Goal: Task Accomplishment & Management: Manage account settings

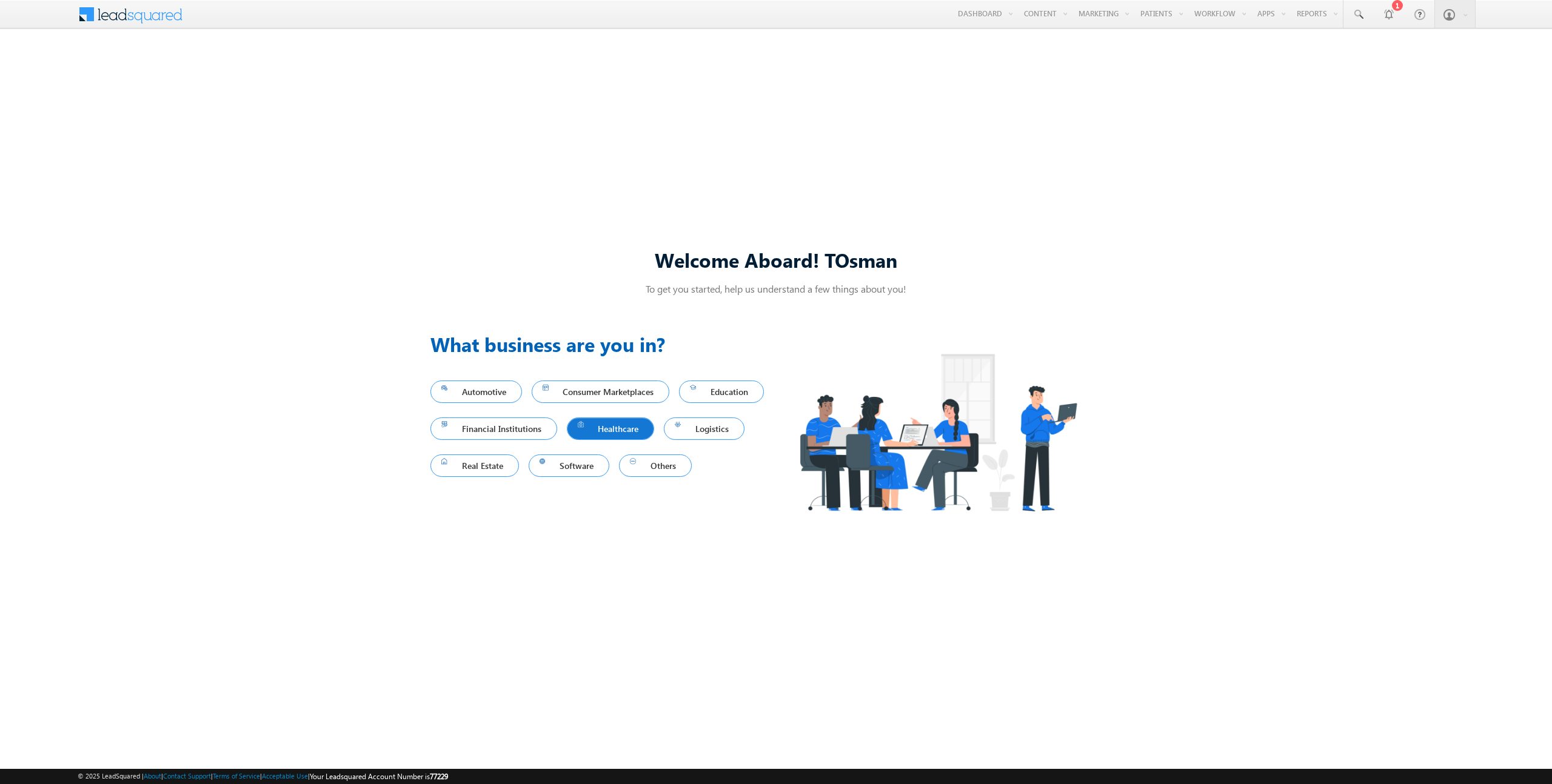
click at [644, 433] on span "Healthcare" at bounding box center [611, 429] width 66 height 16
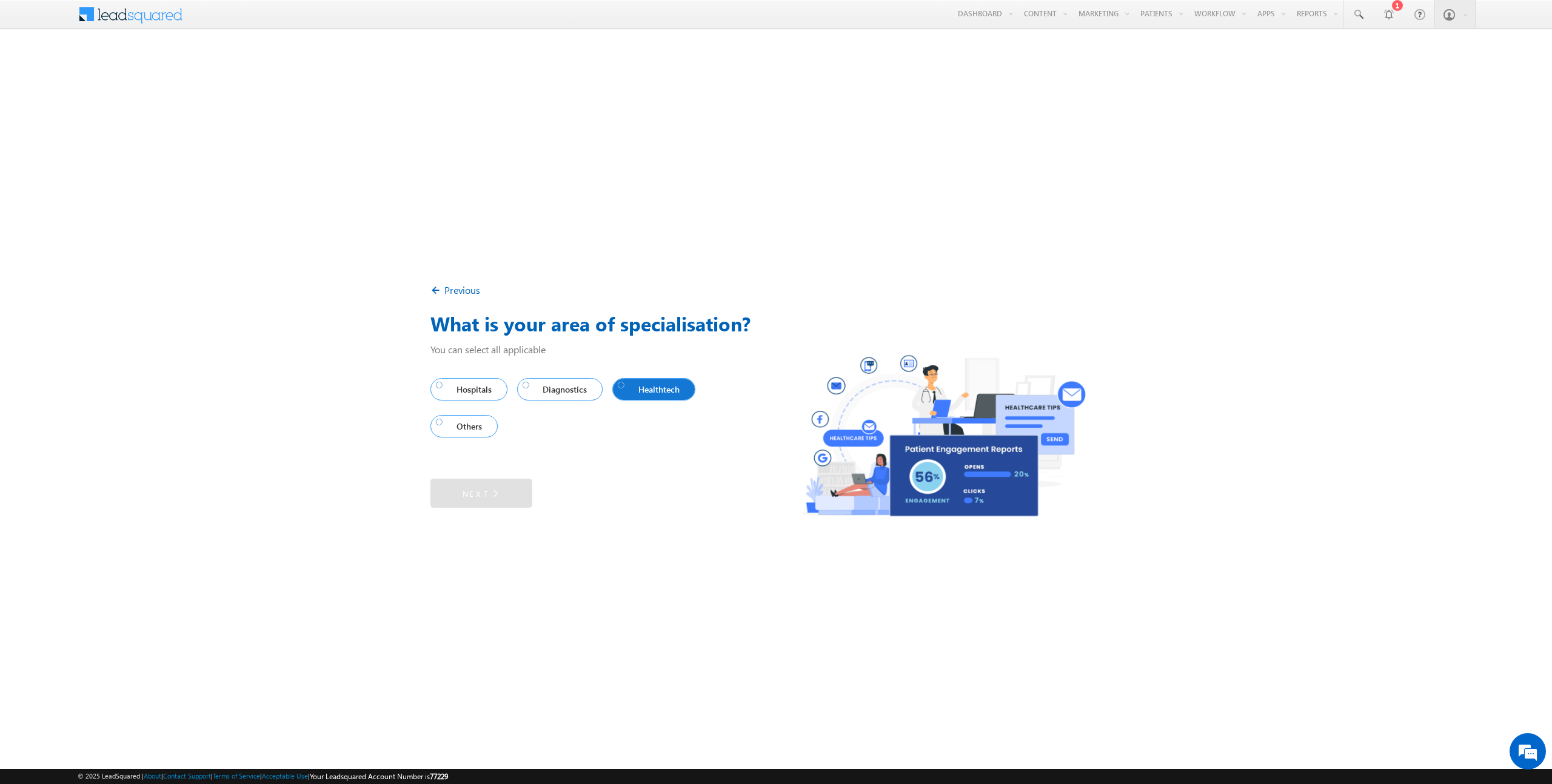
click at [625, 389] on div at bounding box center [621, 384] width 7 height 7
click at [492, 477] on div "Next" at bounding box center [603, 486] width 346 height 44
click at [489, 492] on img at bounding box center [491, 493] width 11 height 13
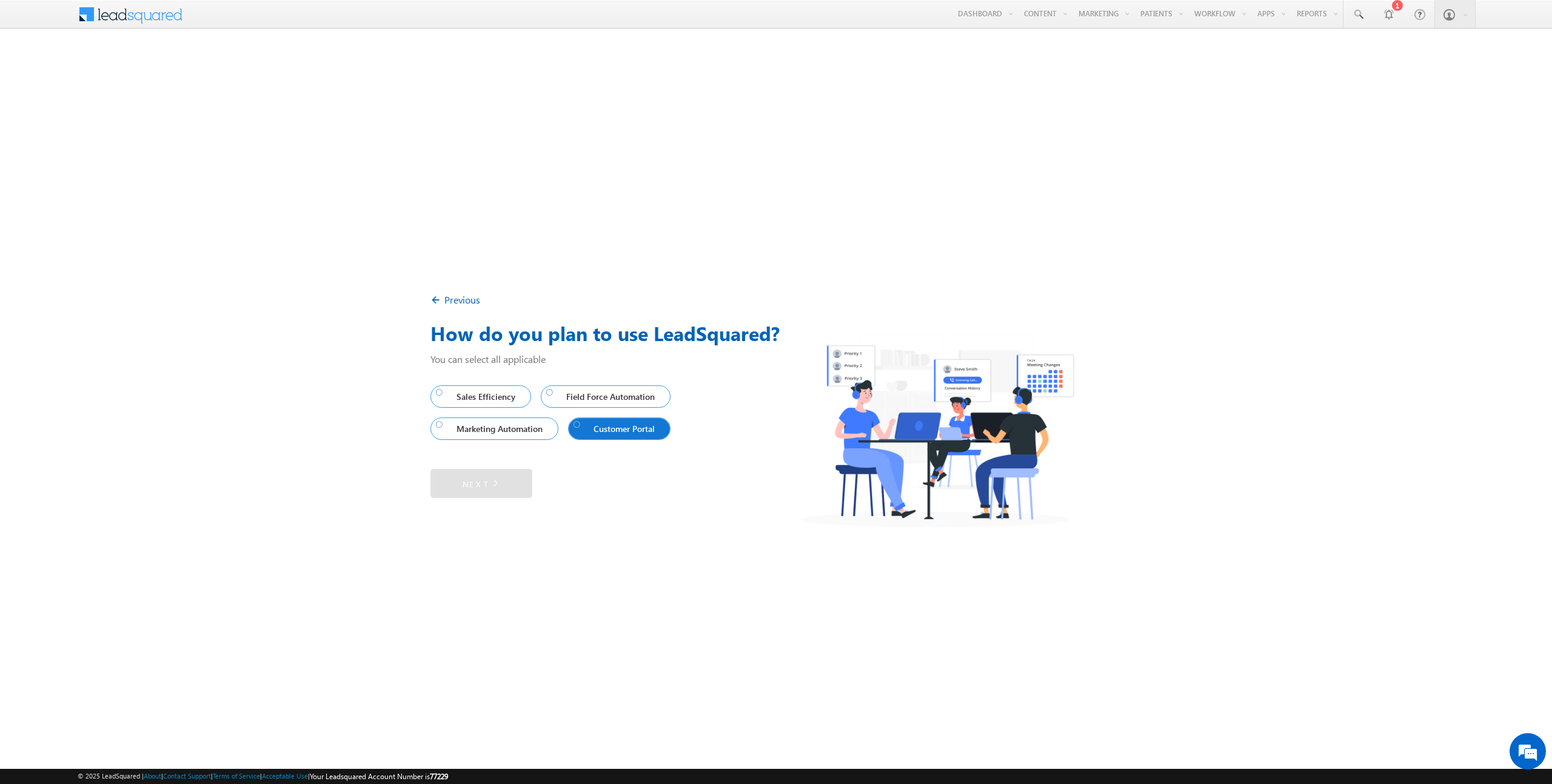
click at [619, 433] on span "Customer Portal" at bounding box center [616, 429] width 87 height 16
click at [525, 435] on span "Marketing Automation" at bounding box center [492, 429] width 111 height 16
click at [500, 473] on link "Next" at bounding box center [481, 483] width 102 height 29
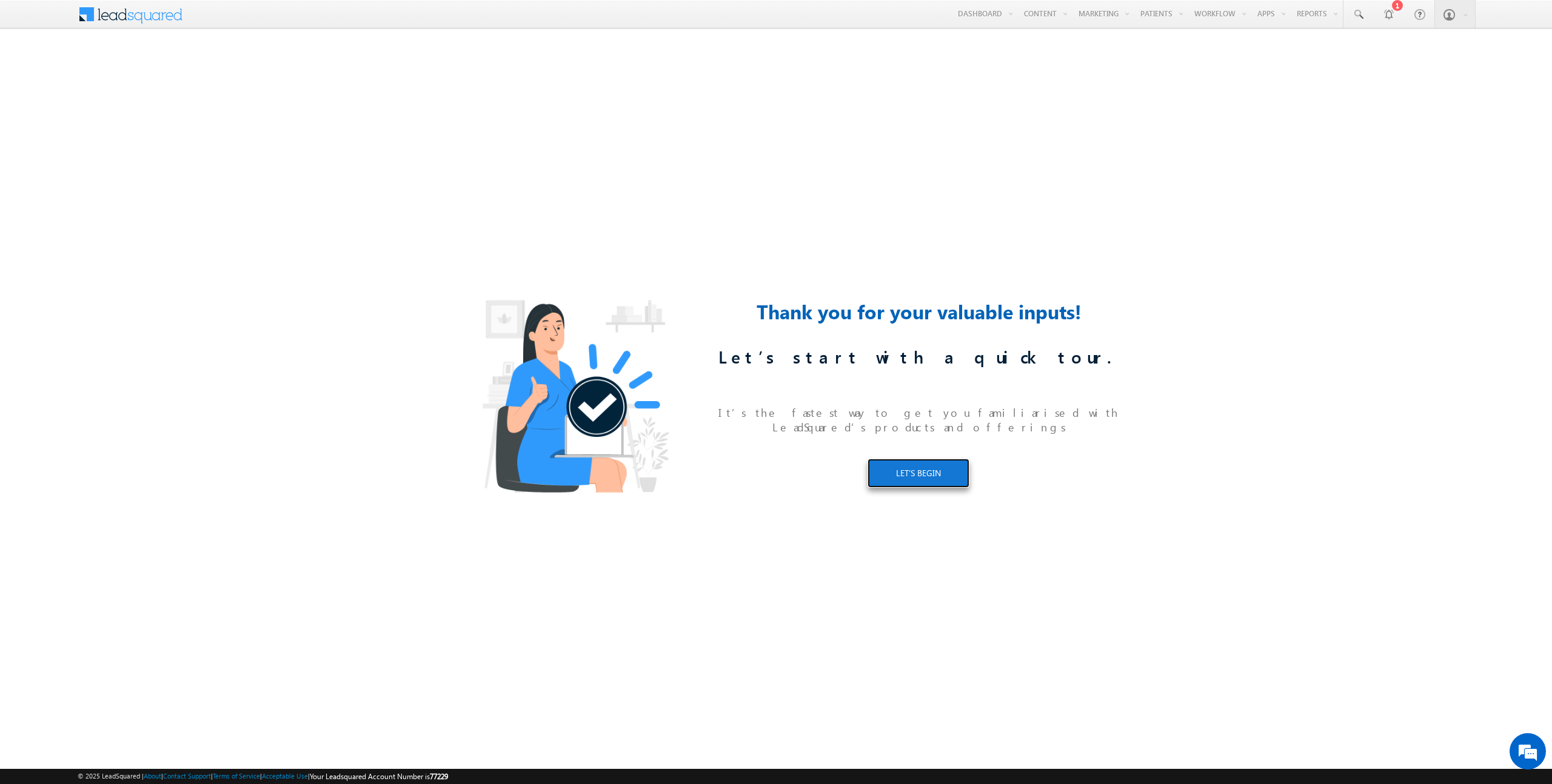
click at [932, 475] on link "LET’S BEGIN" at bounding box center [918, 473] width 102 height 29
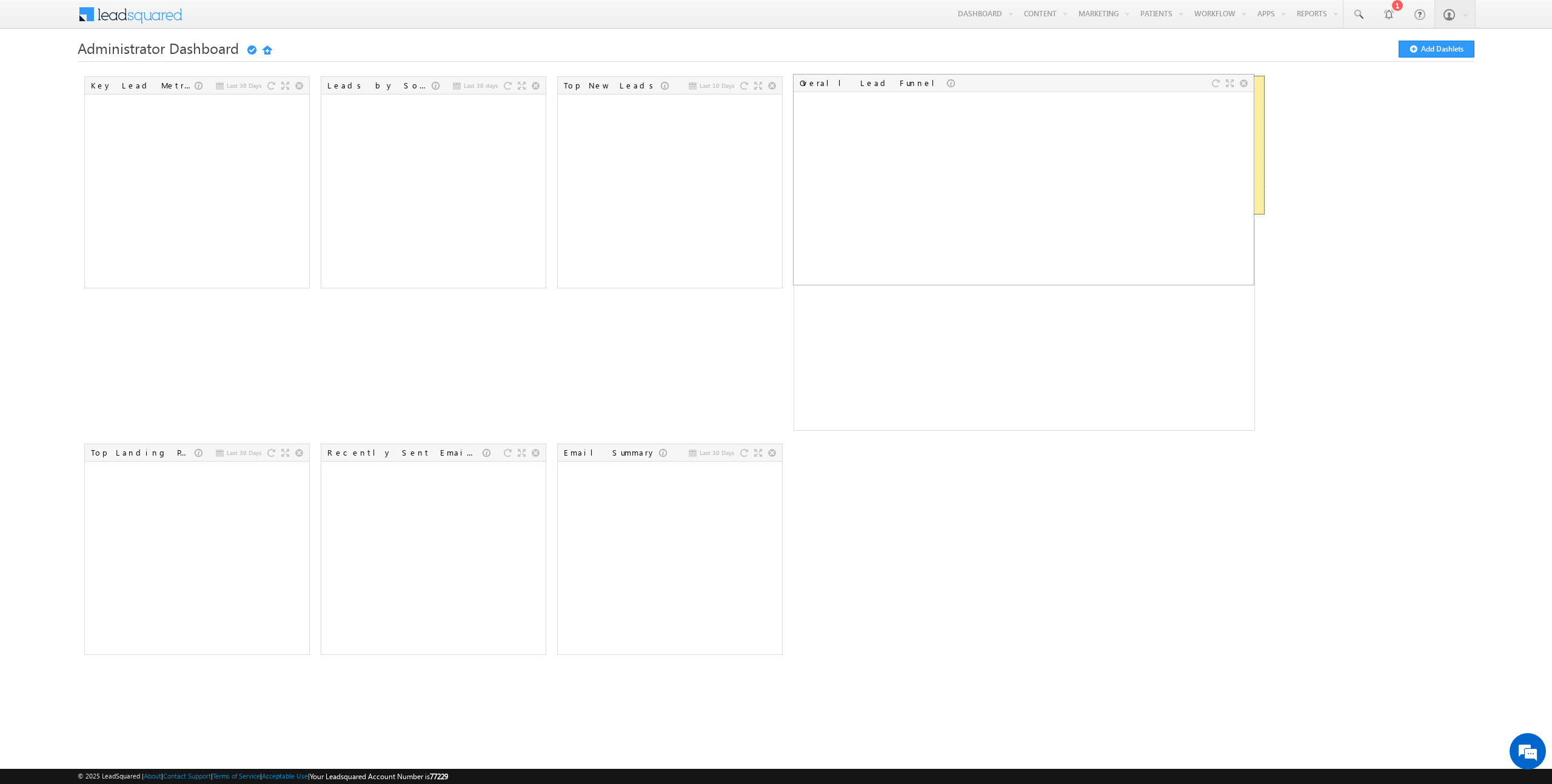
drag, startPoint x: 937, startPoint y: 85, endPoint x: 1173, endPoint y: 84, distance: 236.0
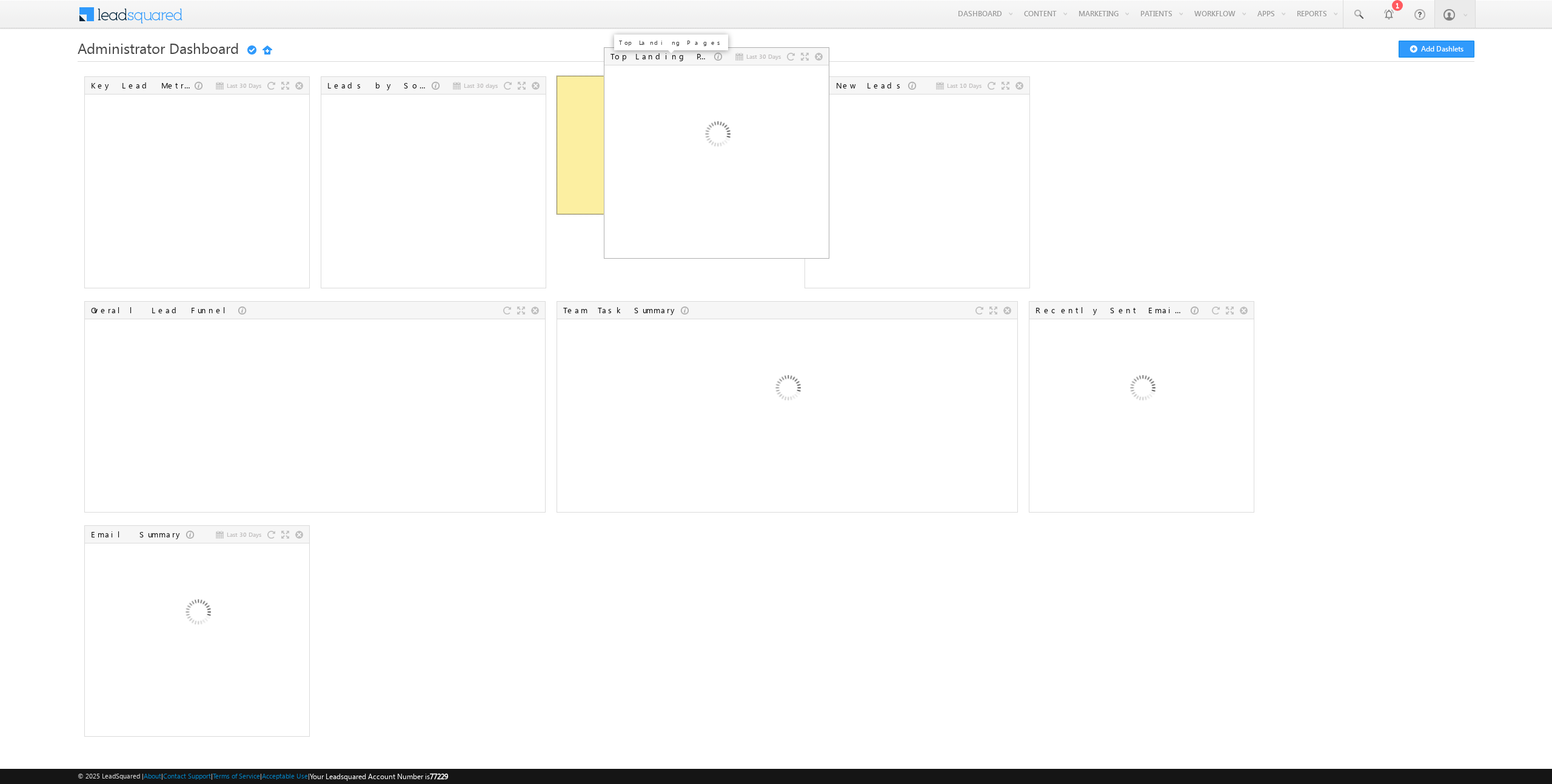
drag, startPoint x: 603, startPoint y: 308, endPoint x: 643, endPoint y: 61, distance: 250.2
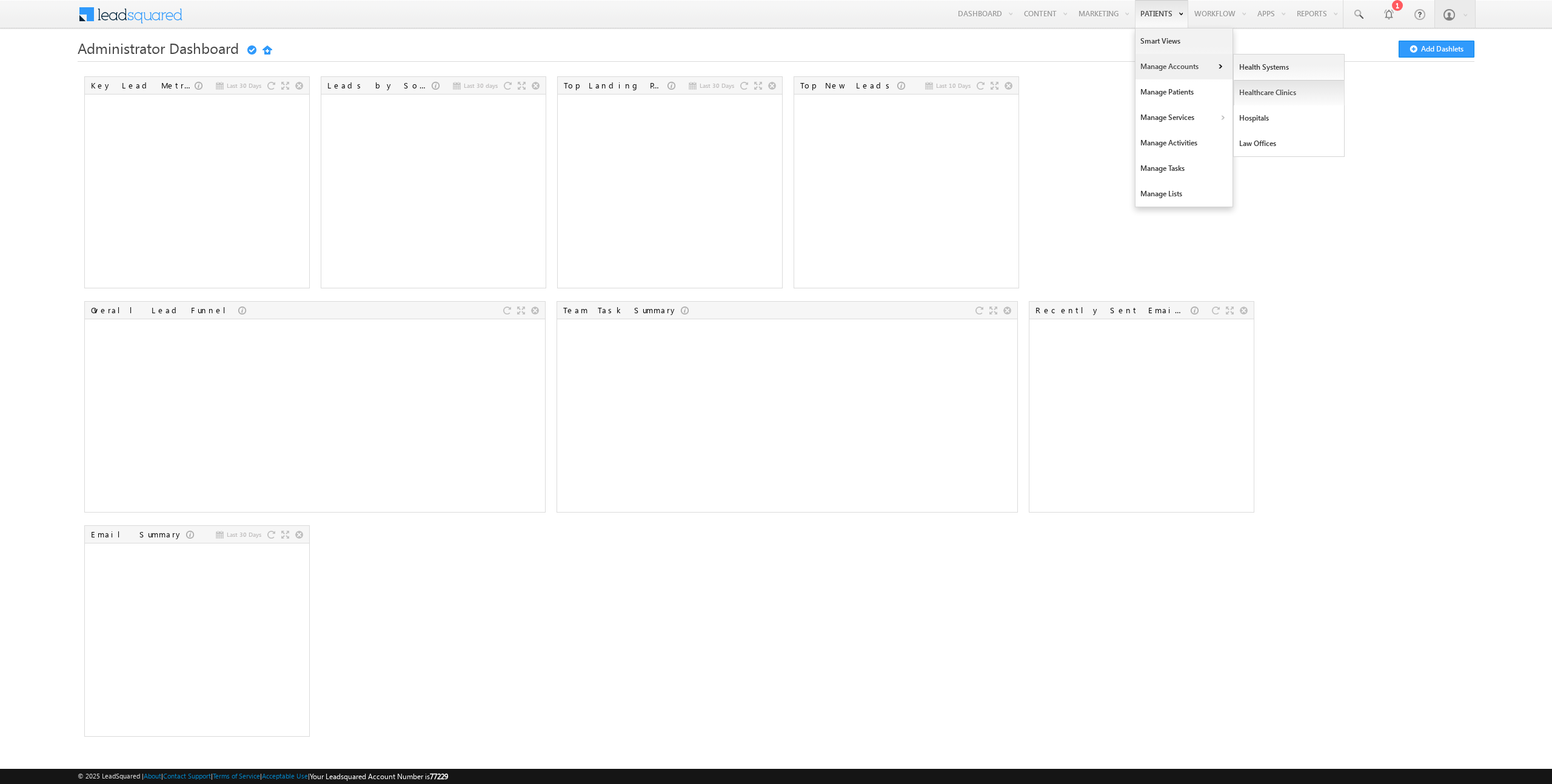
click at [1275, 94] on link "Healthcare Clinics" at bounding box center [1289, 92] width 111 height 25
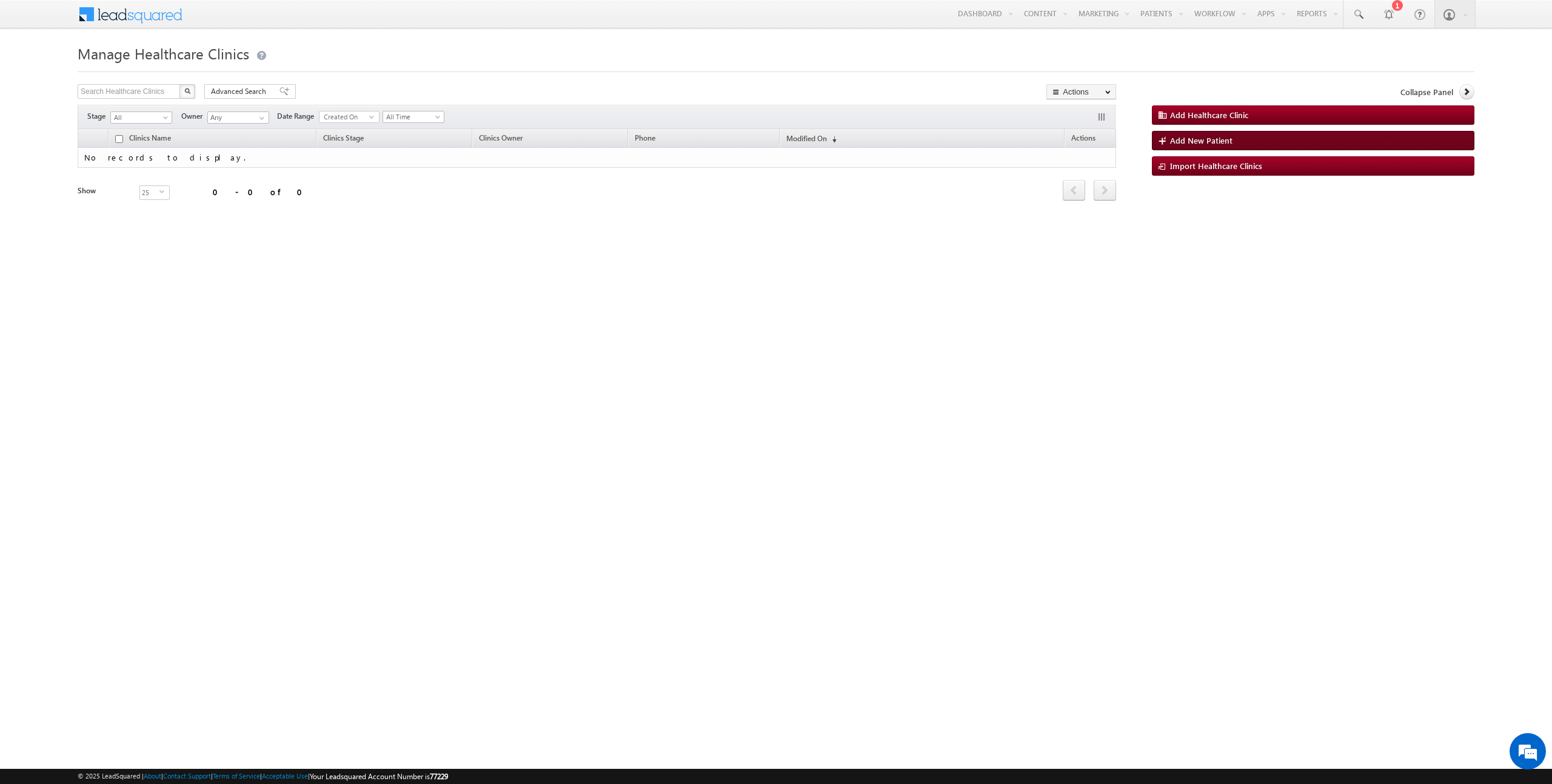
click at [1192, 142] on span "Add New Patient" at bounding box center [1201, 140] width 63 height 10
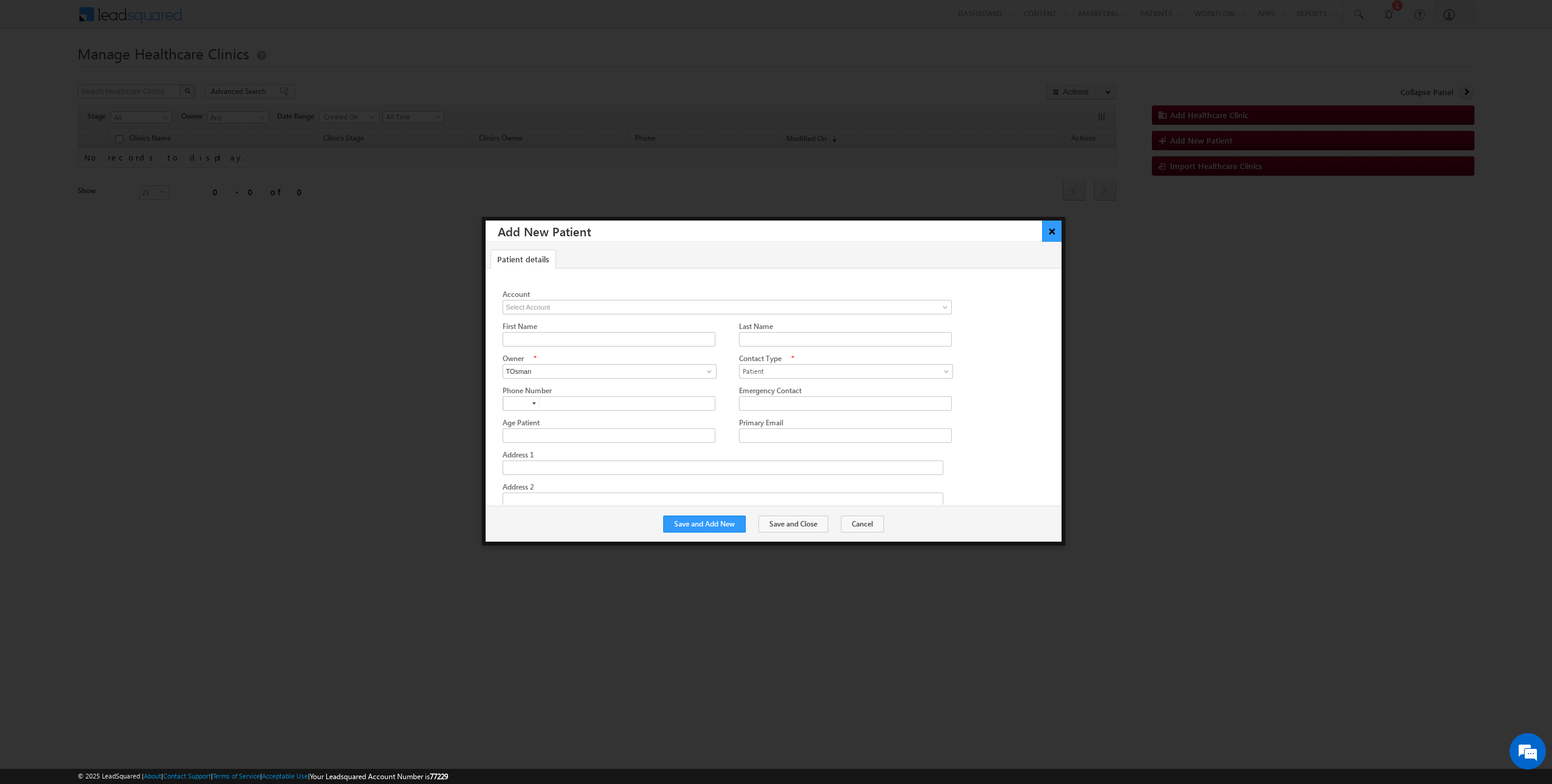
click at [1058, 235] on button "×" at bounding box center [1052, 232] width 20 height 22
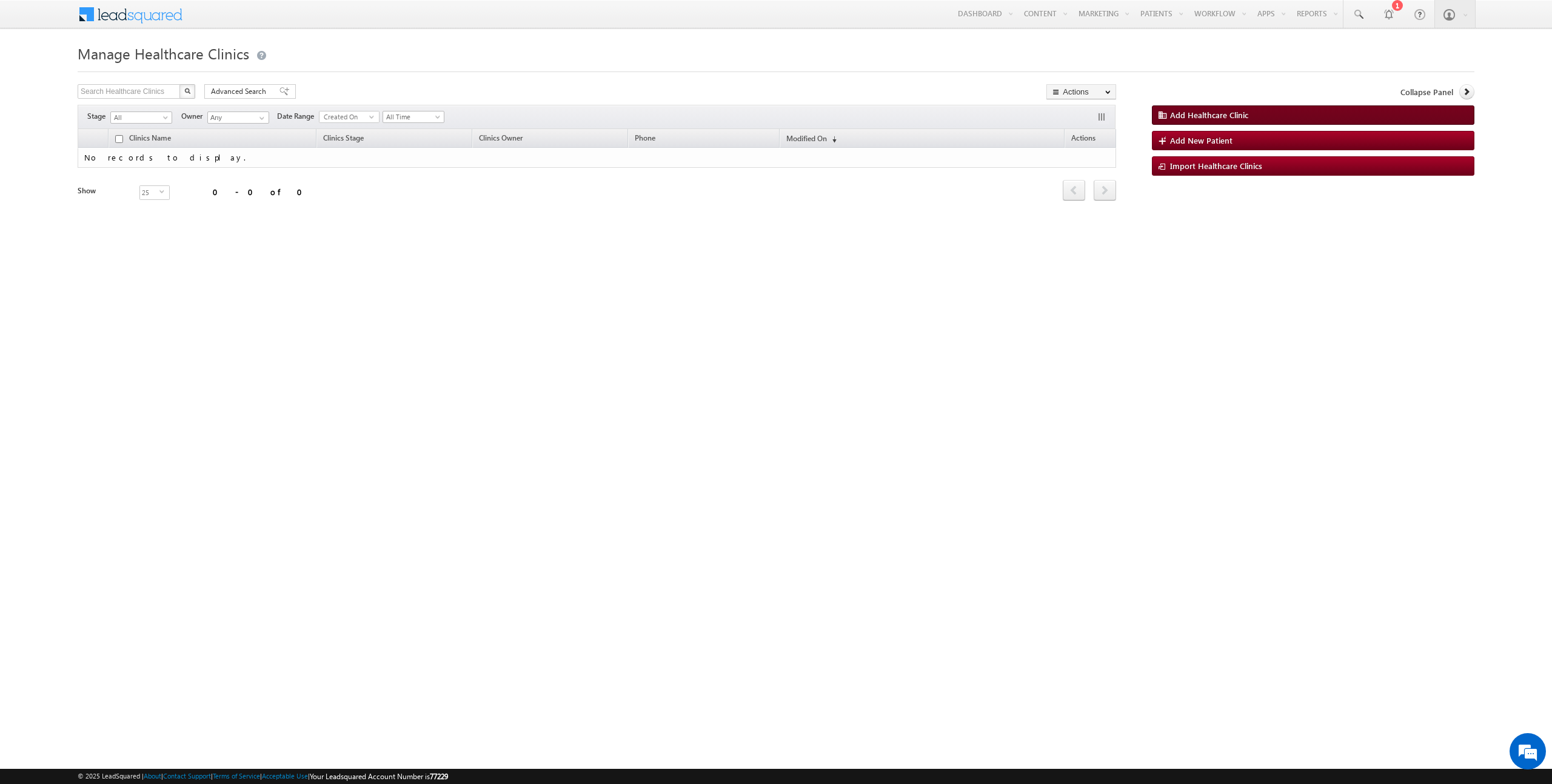
click at [1200, 108] on link "Add Healthcare Clinic" at bounding box center [1313, 115] width 323 height 20
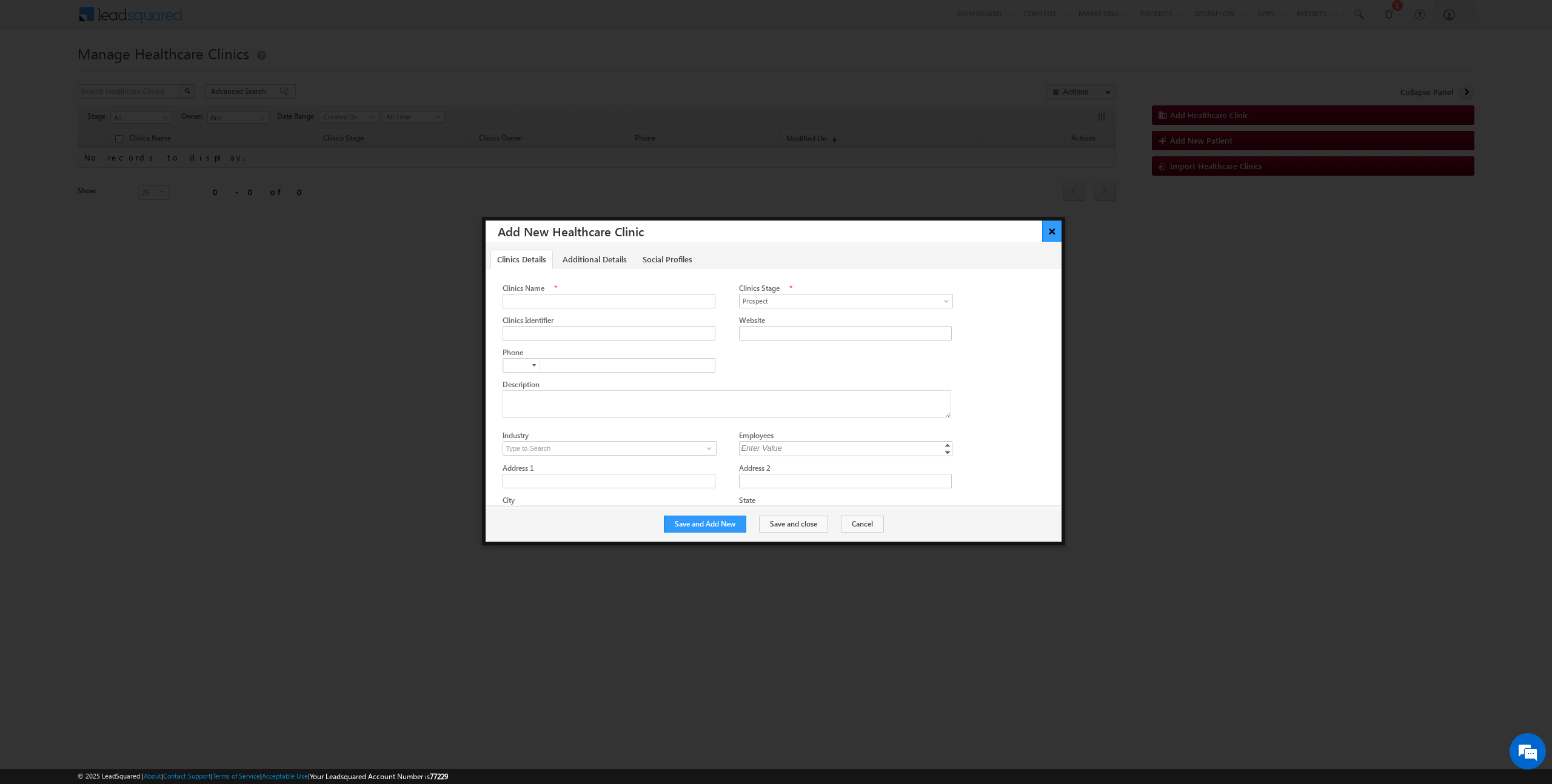
click at [1048, 235] on button "×" at bounding box center [1052, 232] width 20 height 22
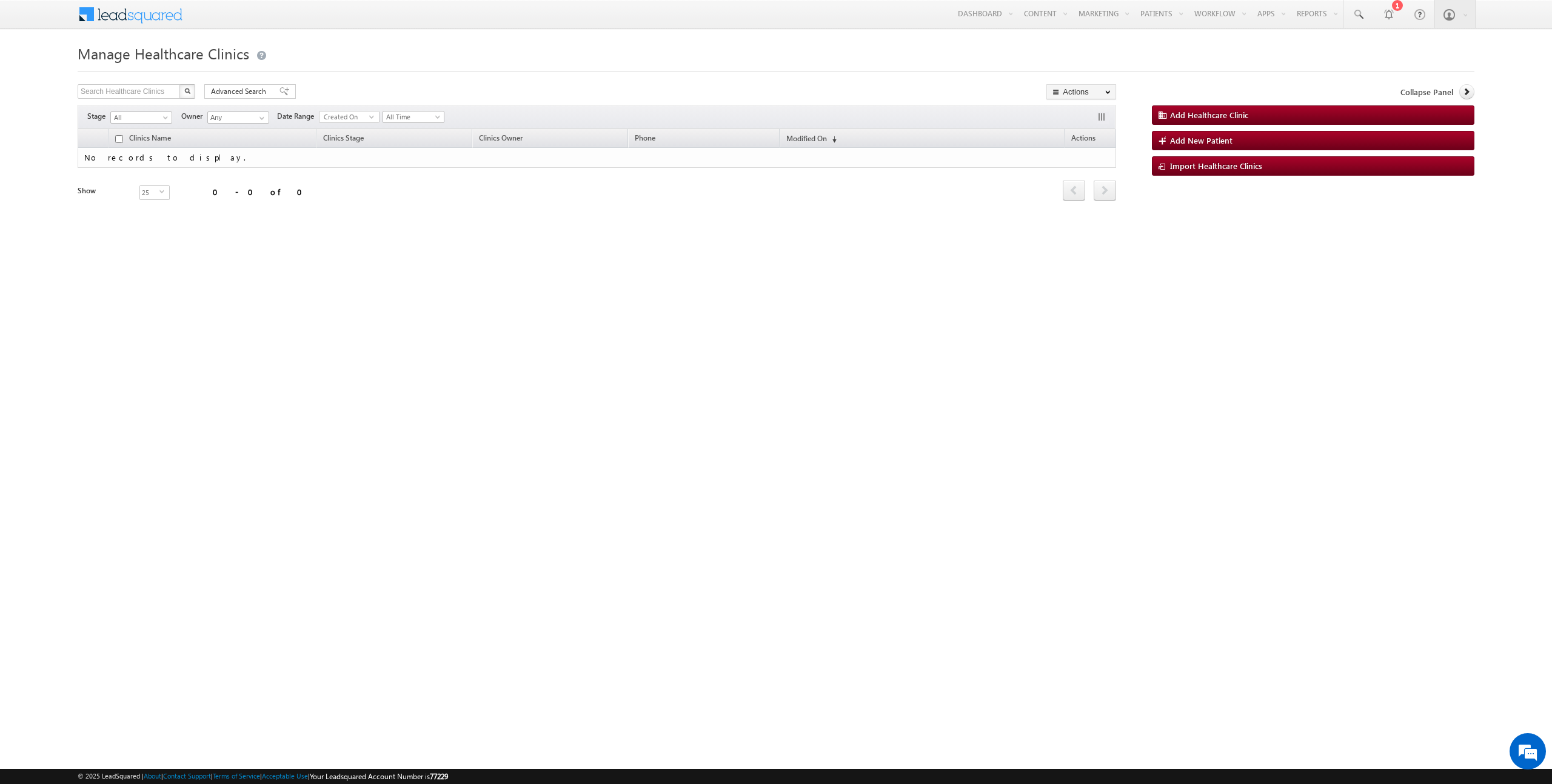
click at [844, 374] on html "Menu TOsman TOsma n@pos itive devel opmen [DOMAIN_NAME] Settings" at bounding box center [776, 187] width 1552 height 374
click at [844, 119] on link "Website Widgets" at bounding box center [1122, 118] width 97 height 25
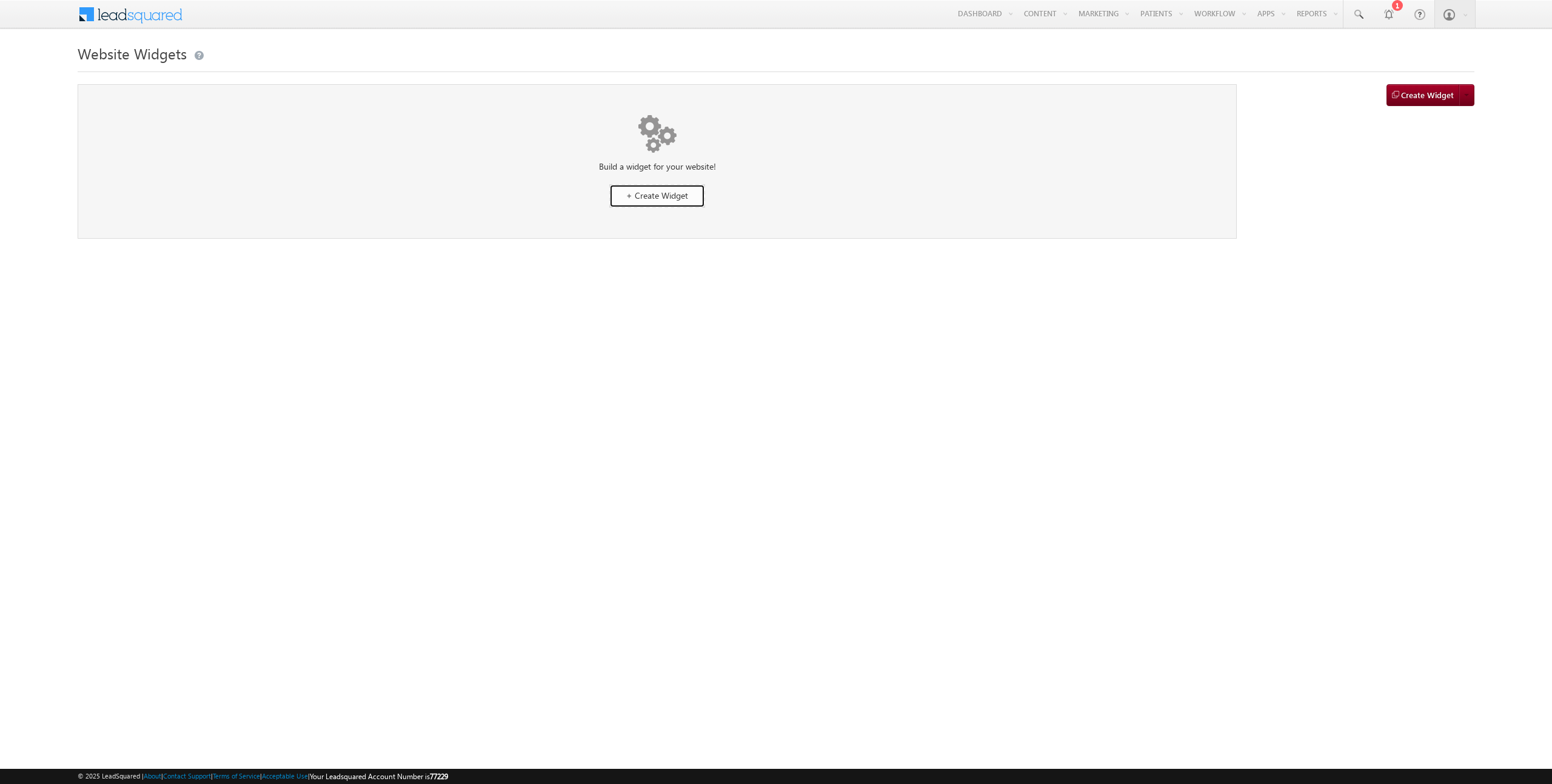
click at [687, 195] on span "+ Create Widget" at bounding box center [657, 196] width 62 height 11
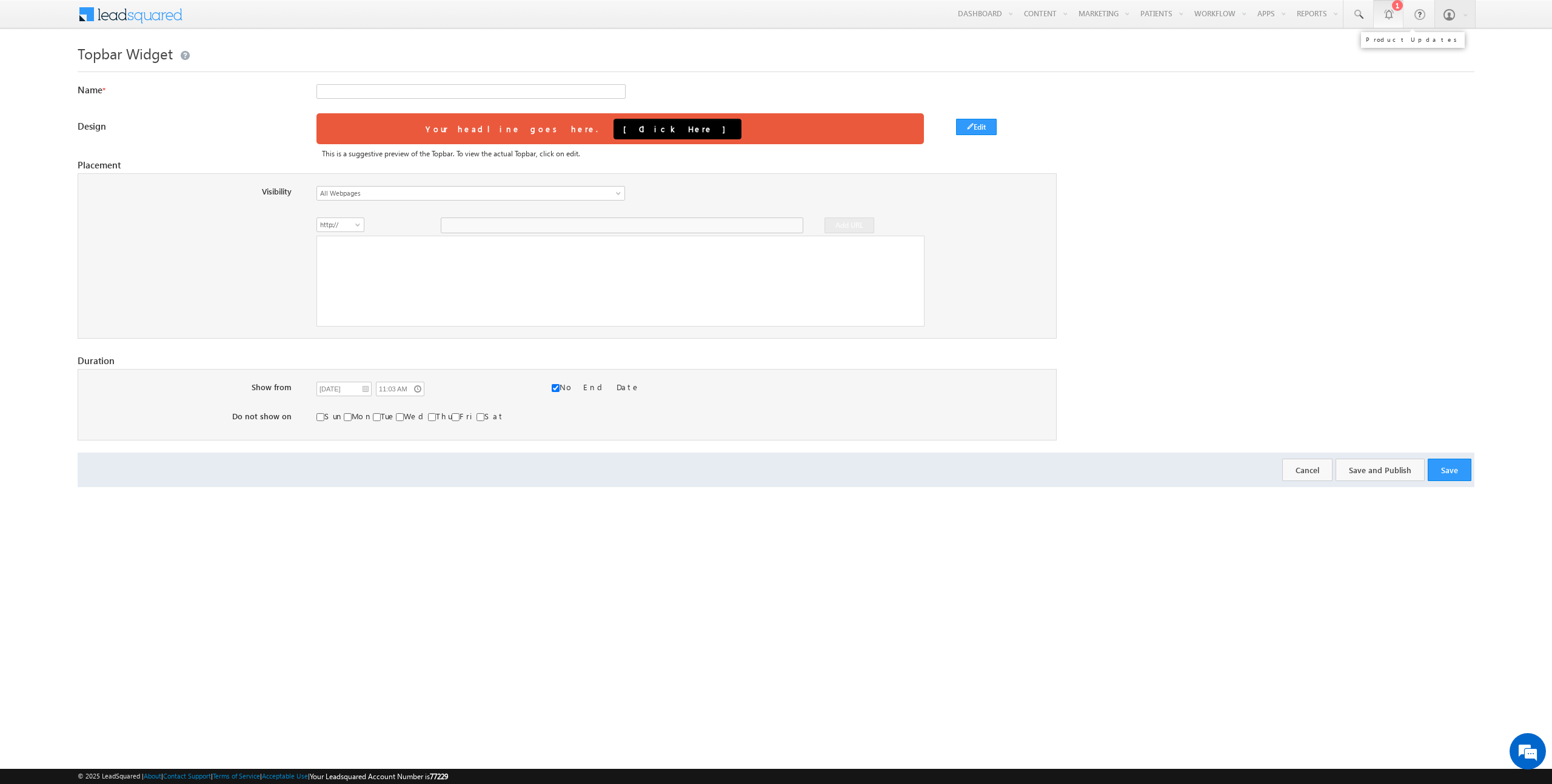
click at [1384, 20] on div at bounding box center [1388, 13] width 12 height 12
click at [1225, 115] on link "Manage Portals" at bounding box center [1237, 118] width 97 height 25
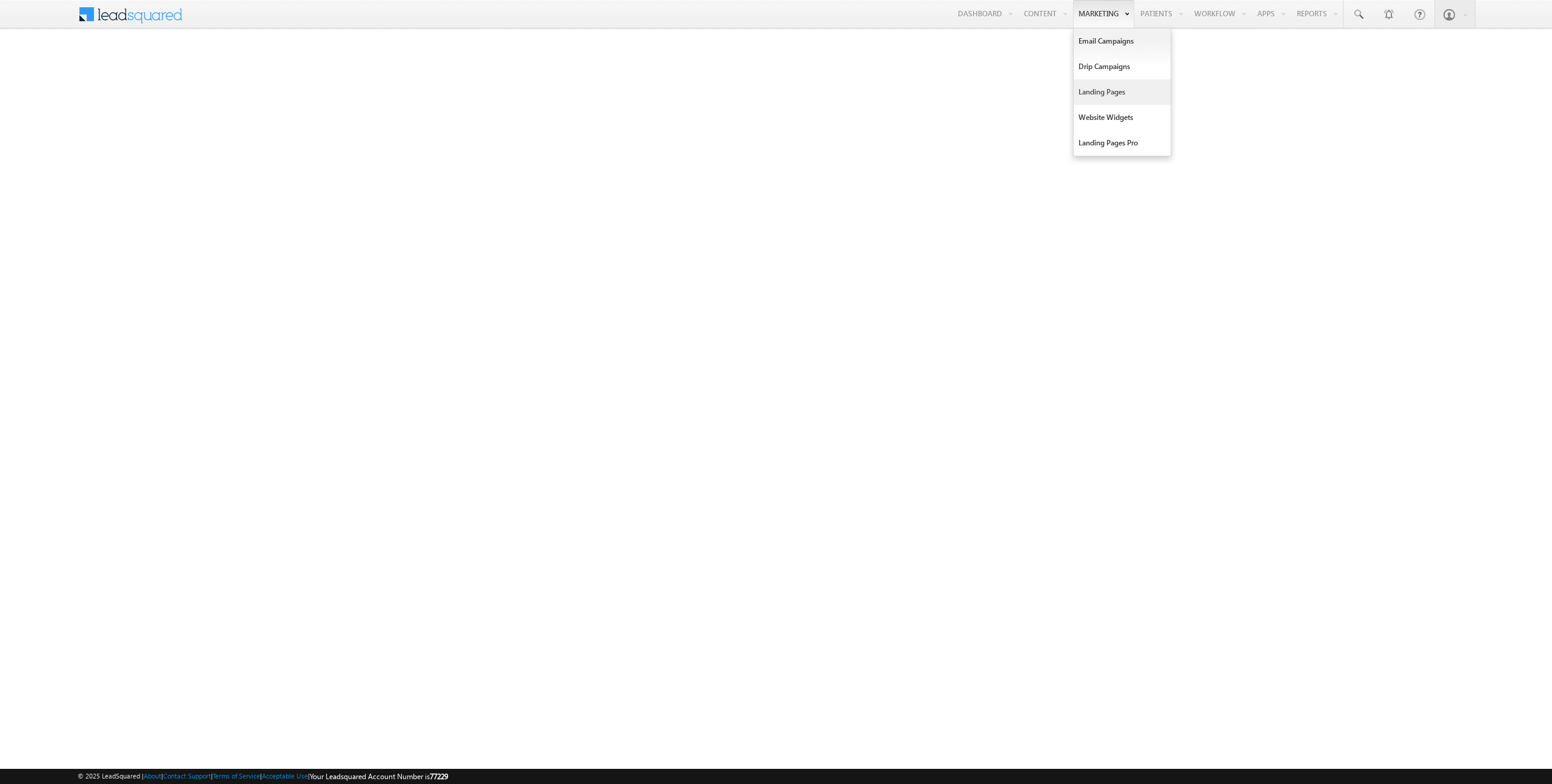
click at [1101, 90] on link "Landing Pages" at bounding box center [1122, 92] width 97 height 25
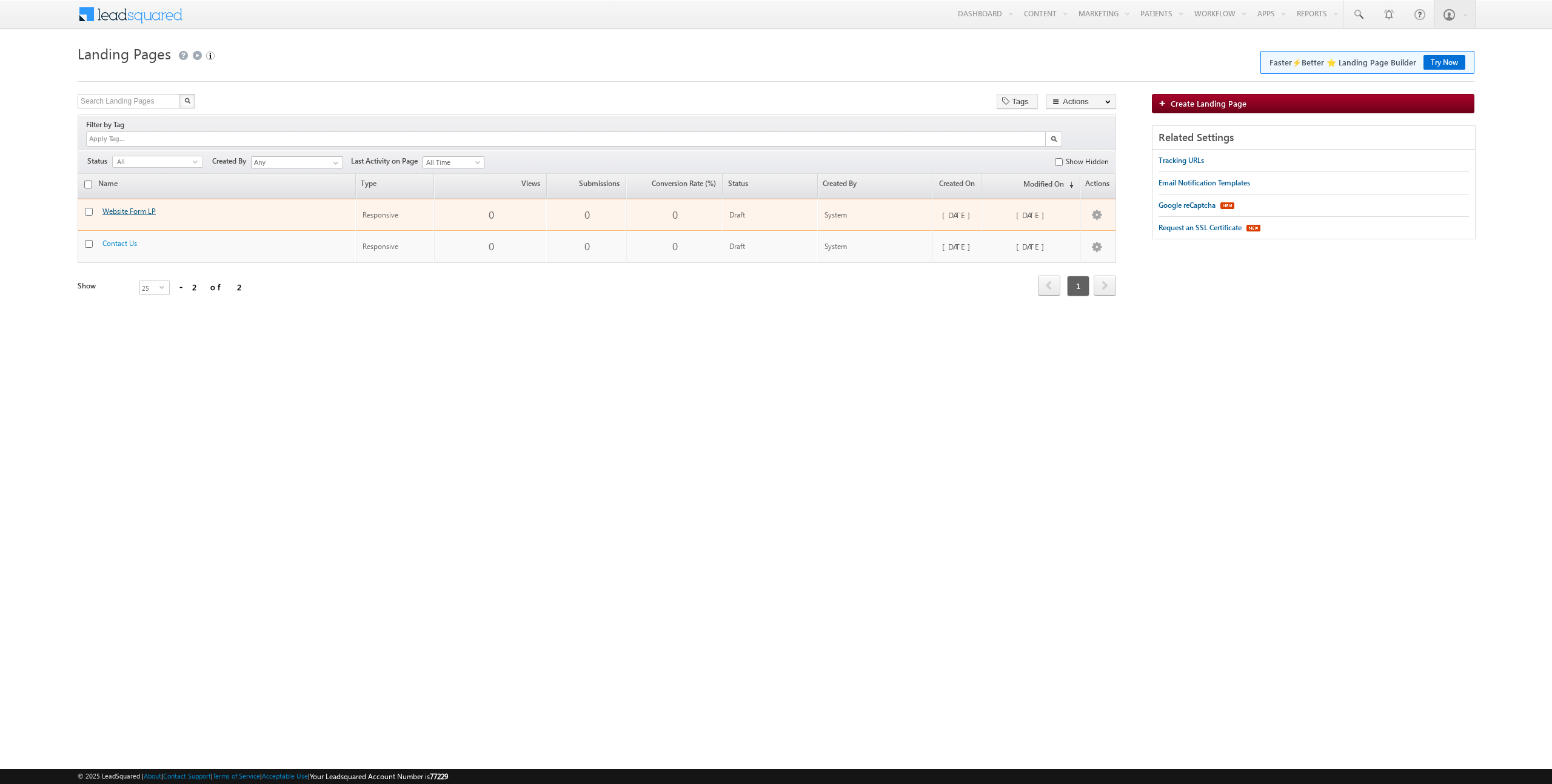
click at [125, 207] on link "Website Form LP" at bounding box center [129, 211] width 53 height 9
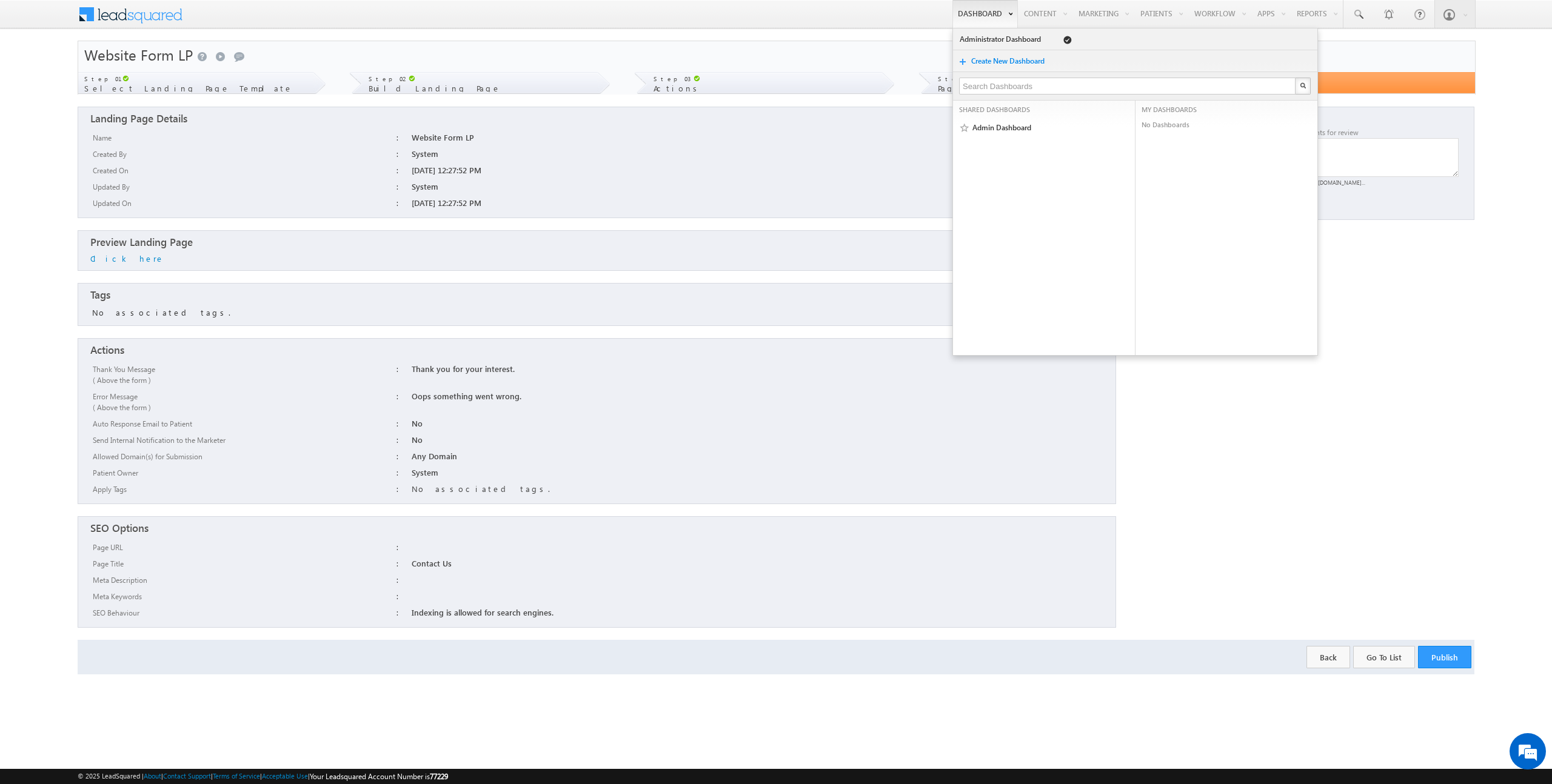
click at [964, 16] on link "Dashboard" at bounding box center [985, 14] width 65 height 28
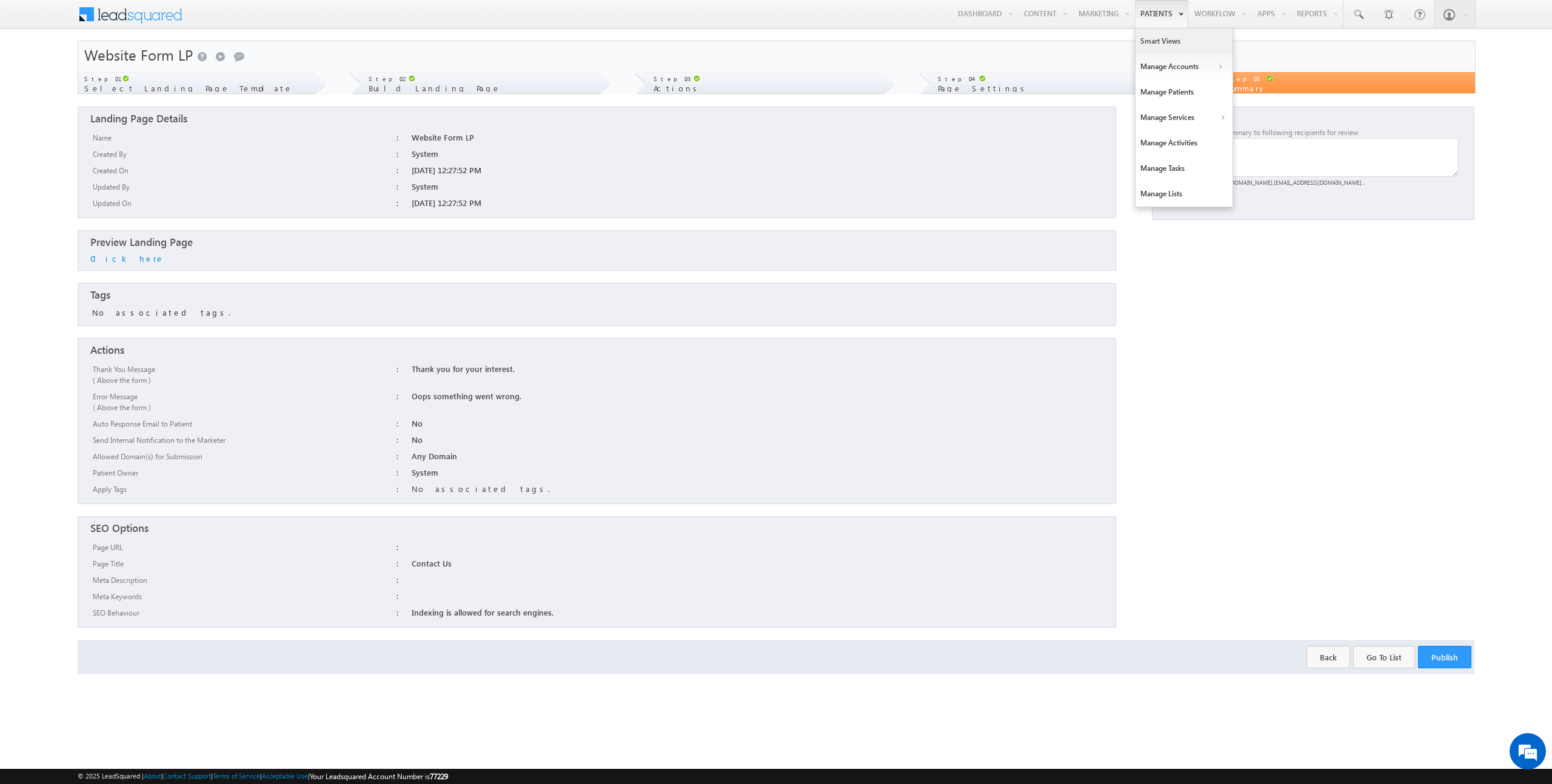
click at [1165, 44] on link "Smart Views" at bounding box center [1184, 41] width 97 height 25
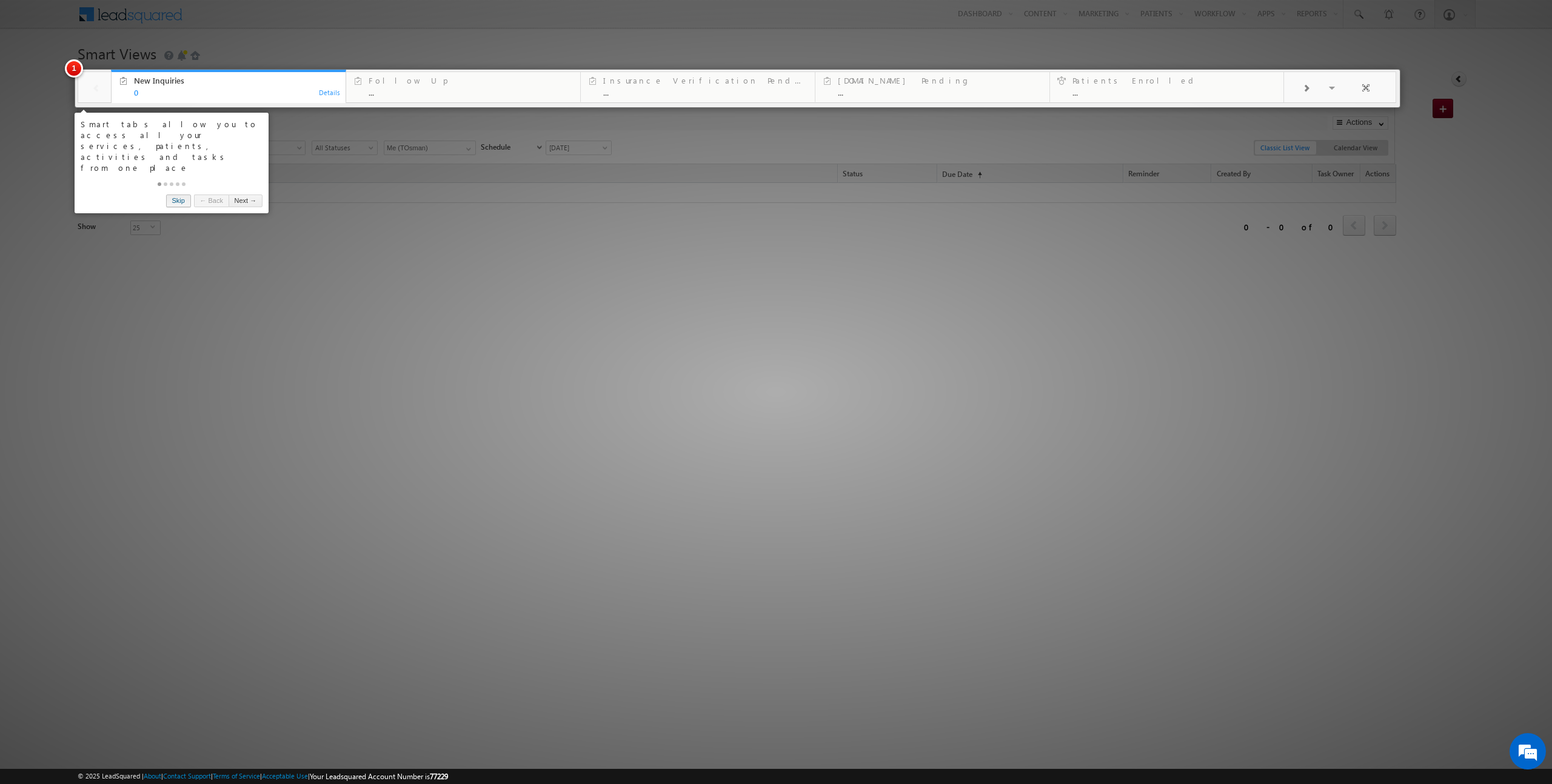
click at [178, 194] on link "Skip" at bounding box center [178, 201] width 25 height 13
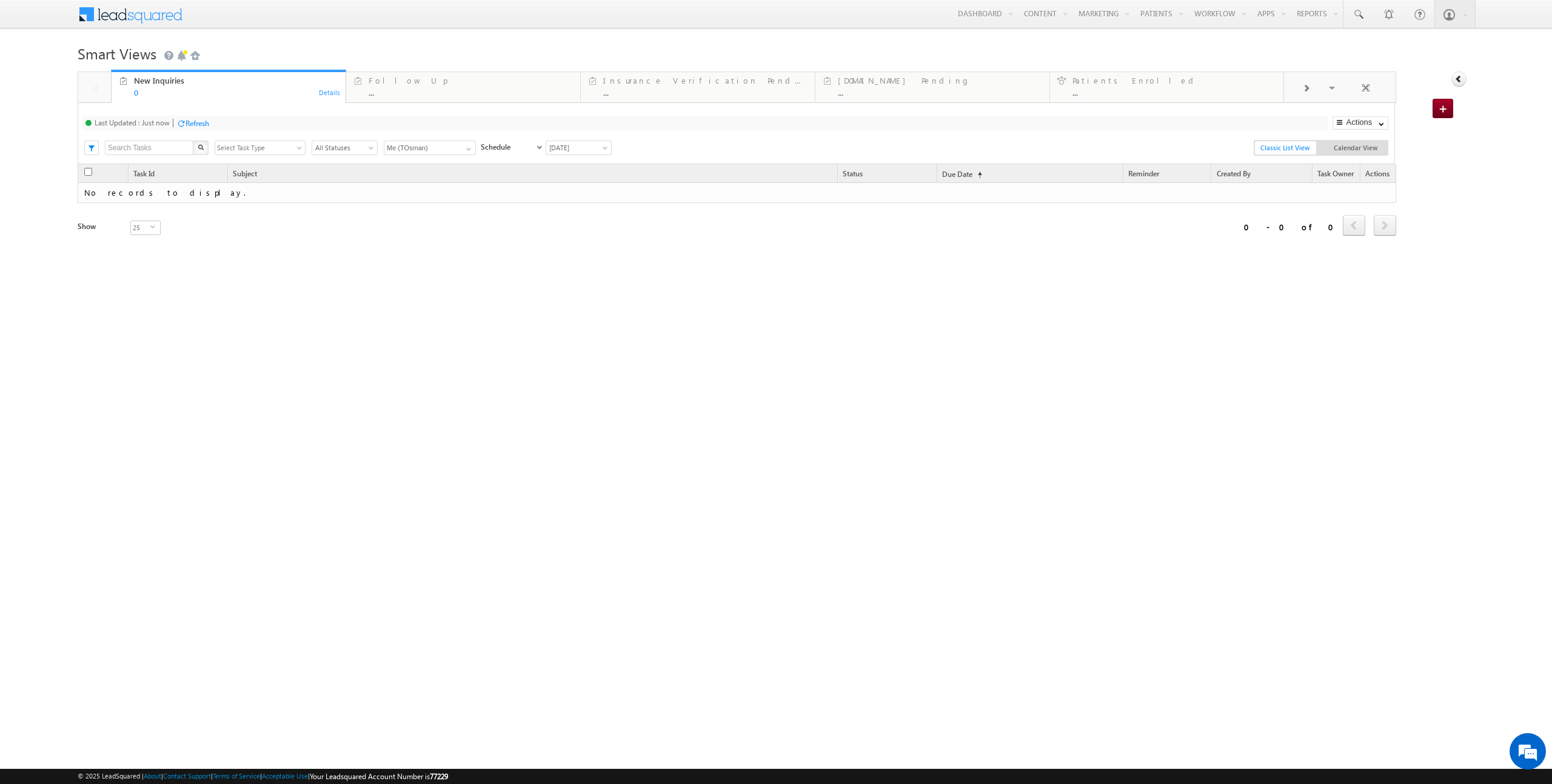
click at [284, 283] on div "Refresh first prev next last 0 - 0 of 0 Task Id Subject Status Due Date (sorted…" at bounding box center [737, 270] width 1318 height 212
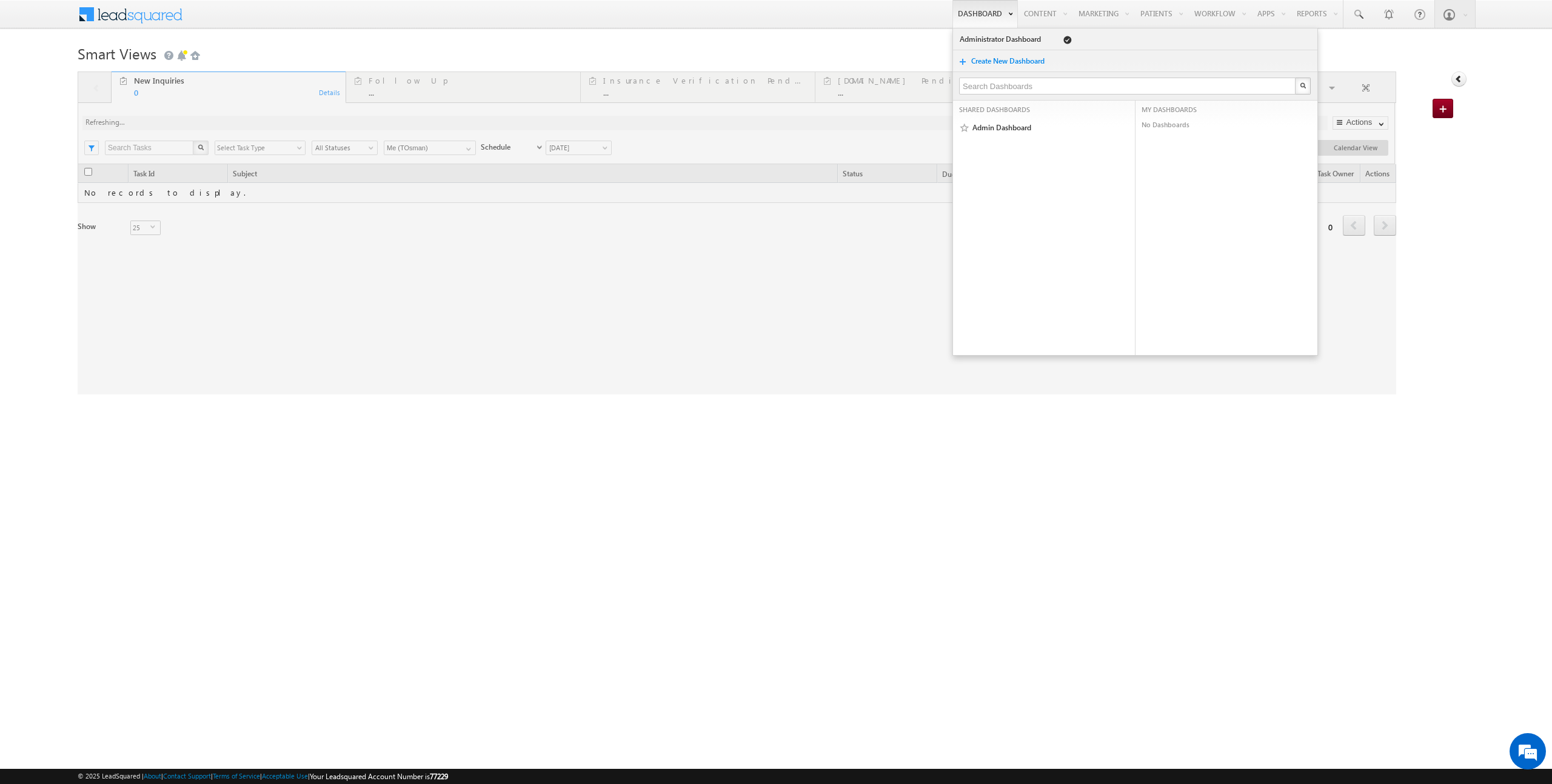
click at [977, 18] on link "Dashboard" at bounding box center [985, 14] width 65 height 28
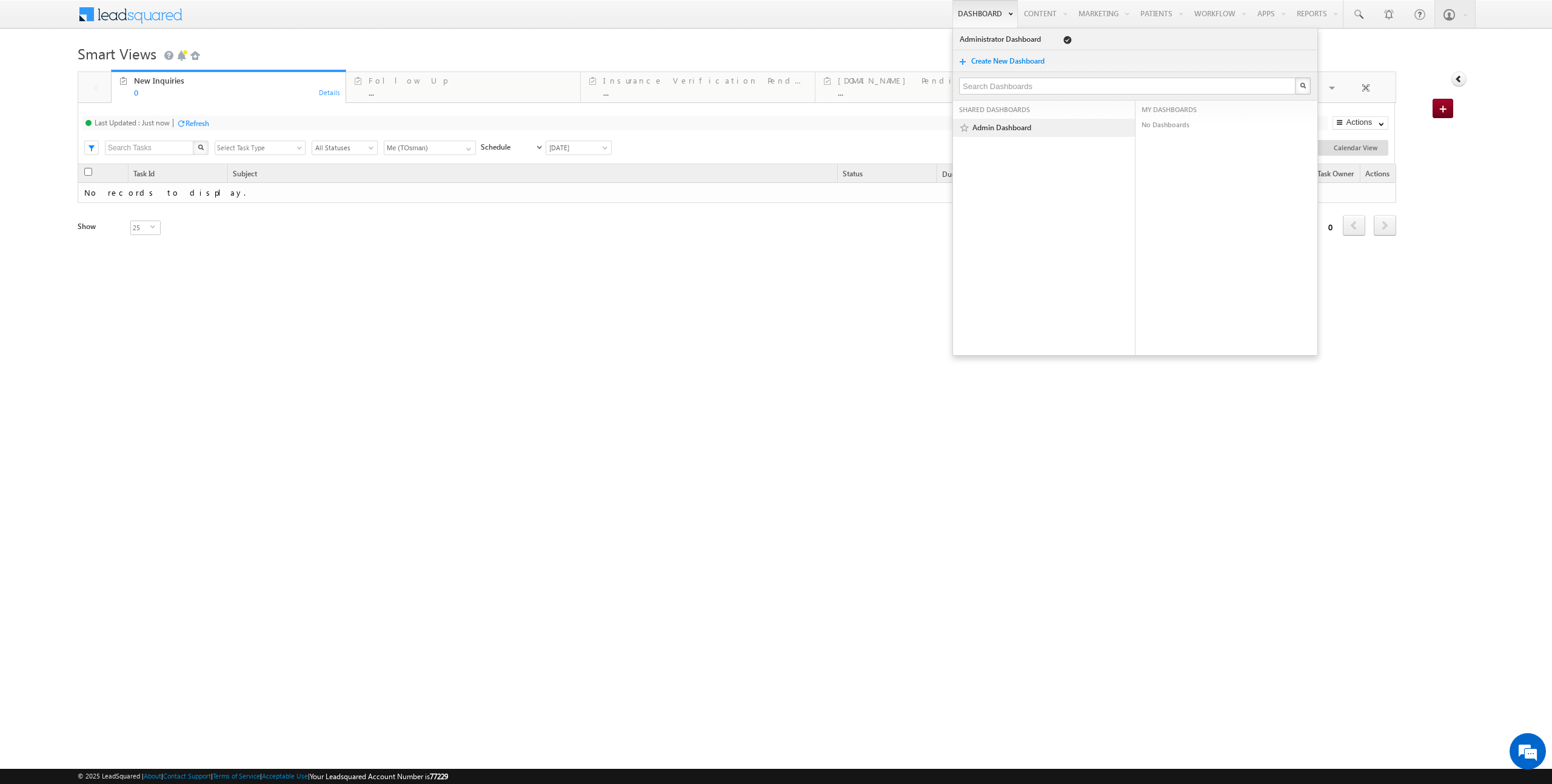
click at [984, 134] on link "Admin Dashboard" at bounding box center [1042, 128] width 141 height 12
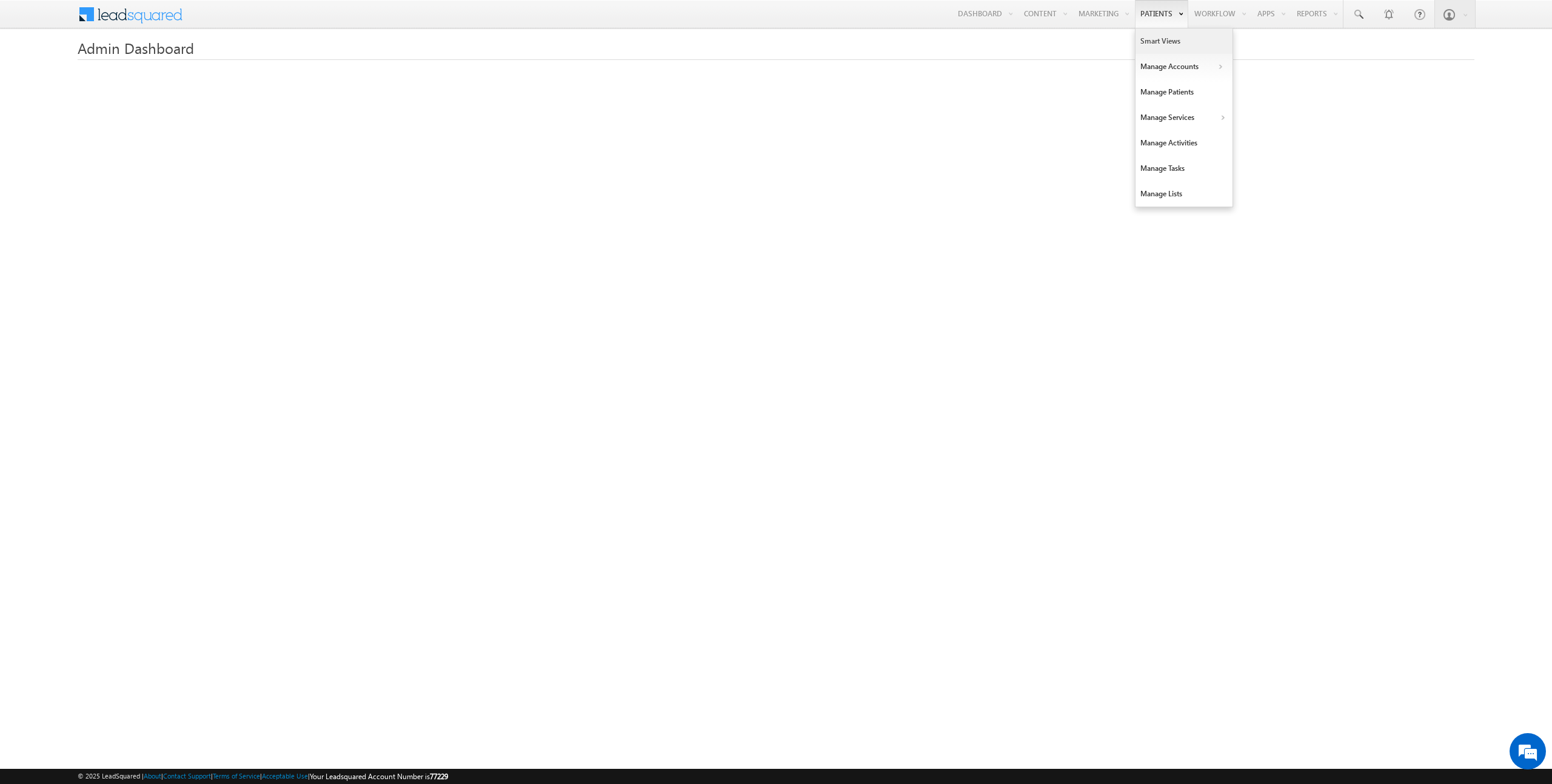
click at [1158, 42] on link "Smart Views" at bounding box center [1184, 41] width 97 height 25
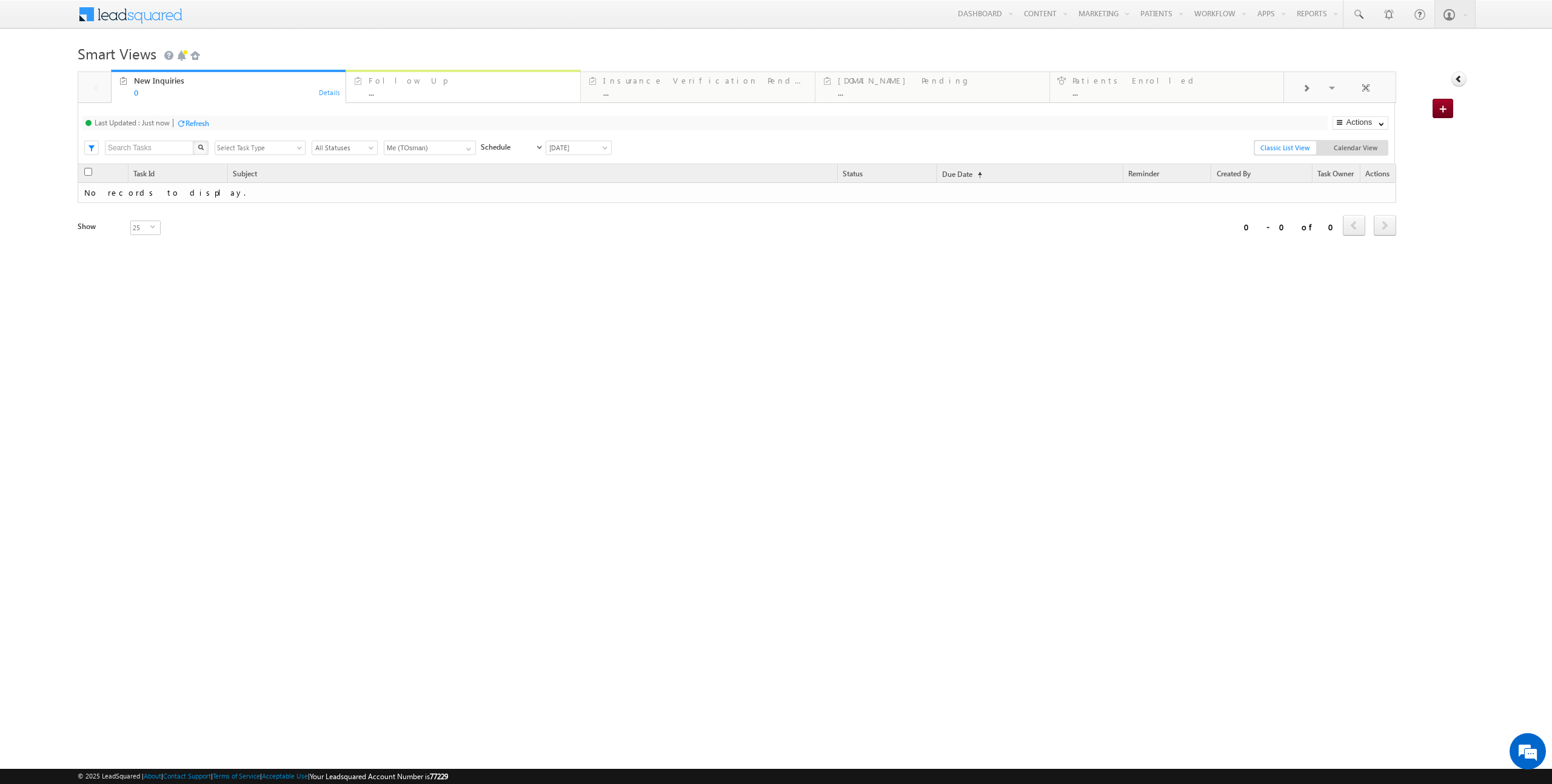
click at [444, 86] on div "Follow Up ..." at bounding box center [470, 85] width 204 height 23
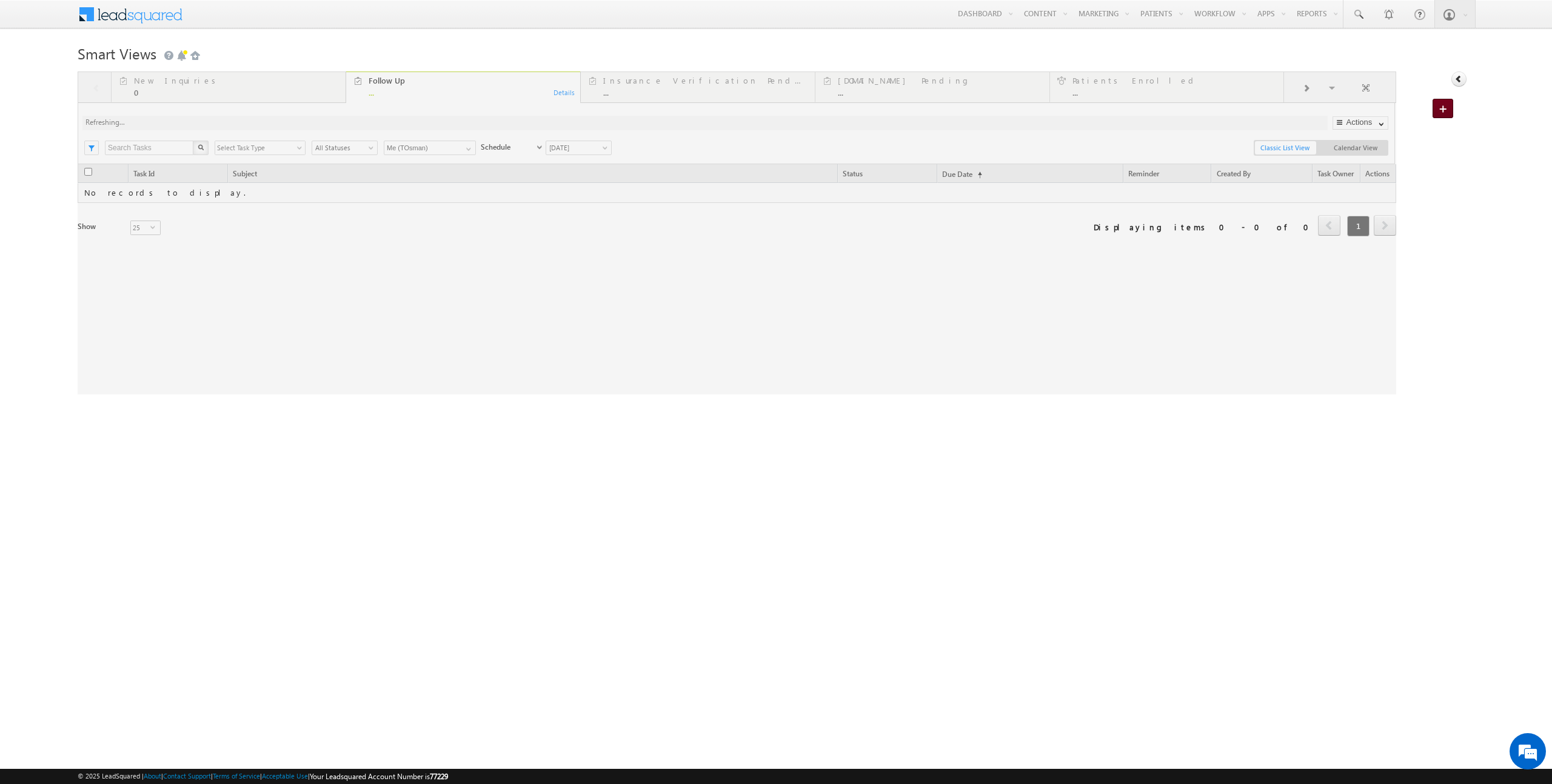
click at [1448, 116] on link "Create Task" at bounding box center [1442, 108] width 21 height 20
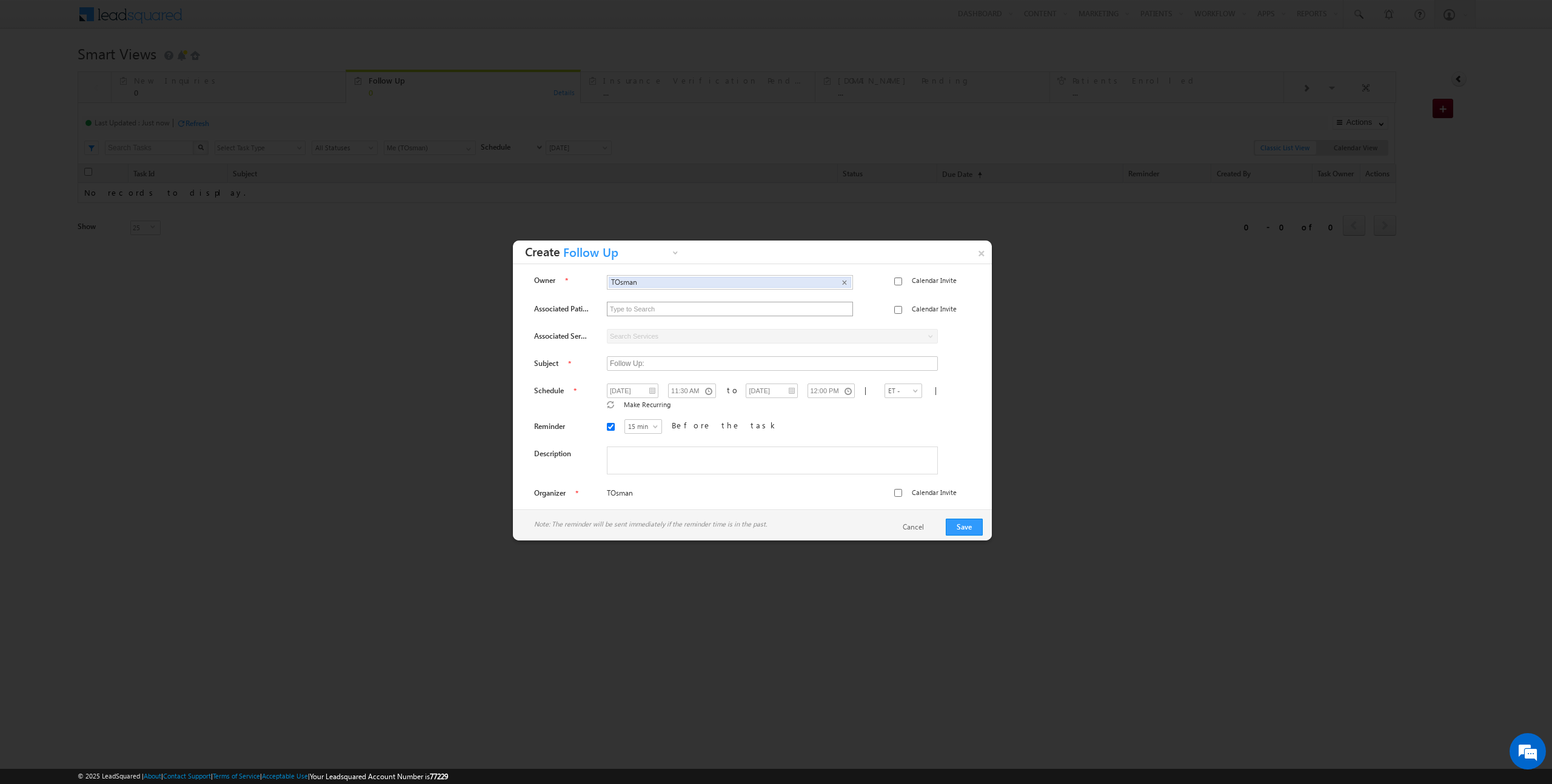
click at [822, 308] on input "text" at bounding box center [730, 309] width 245 height 13
click at [820, 331] on div at bounding box center [772, 336] width 330 height 15
click at [812, 355] on div "Owner TOsman TOsman × Calendar Invite Associated Patient" at bounding box center [753, 389] width 461 height 231
click at [810, 366] on input "Follow Up:" at bounding box center [772, 363] width 331 height 15
click at [894, 470] on div "Owner TOsman TOsman × Calendar Invite Associated Patient" at bounding box center [753, 389] width 461 height 231
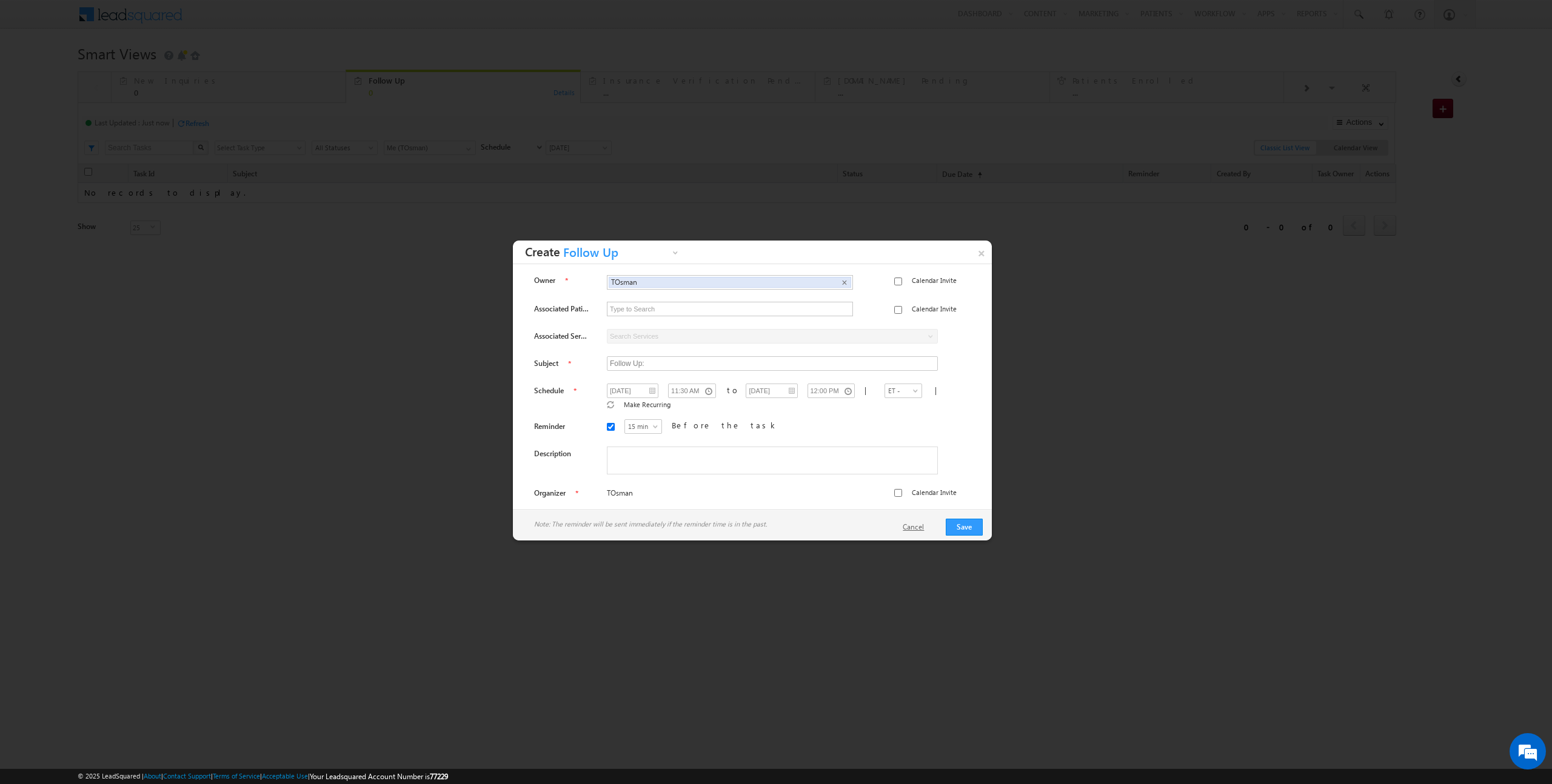
click at [921, 526] on link "Cancel" at bounding box center [919, 527] width 34 height 11
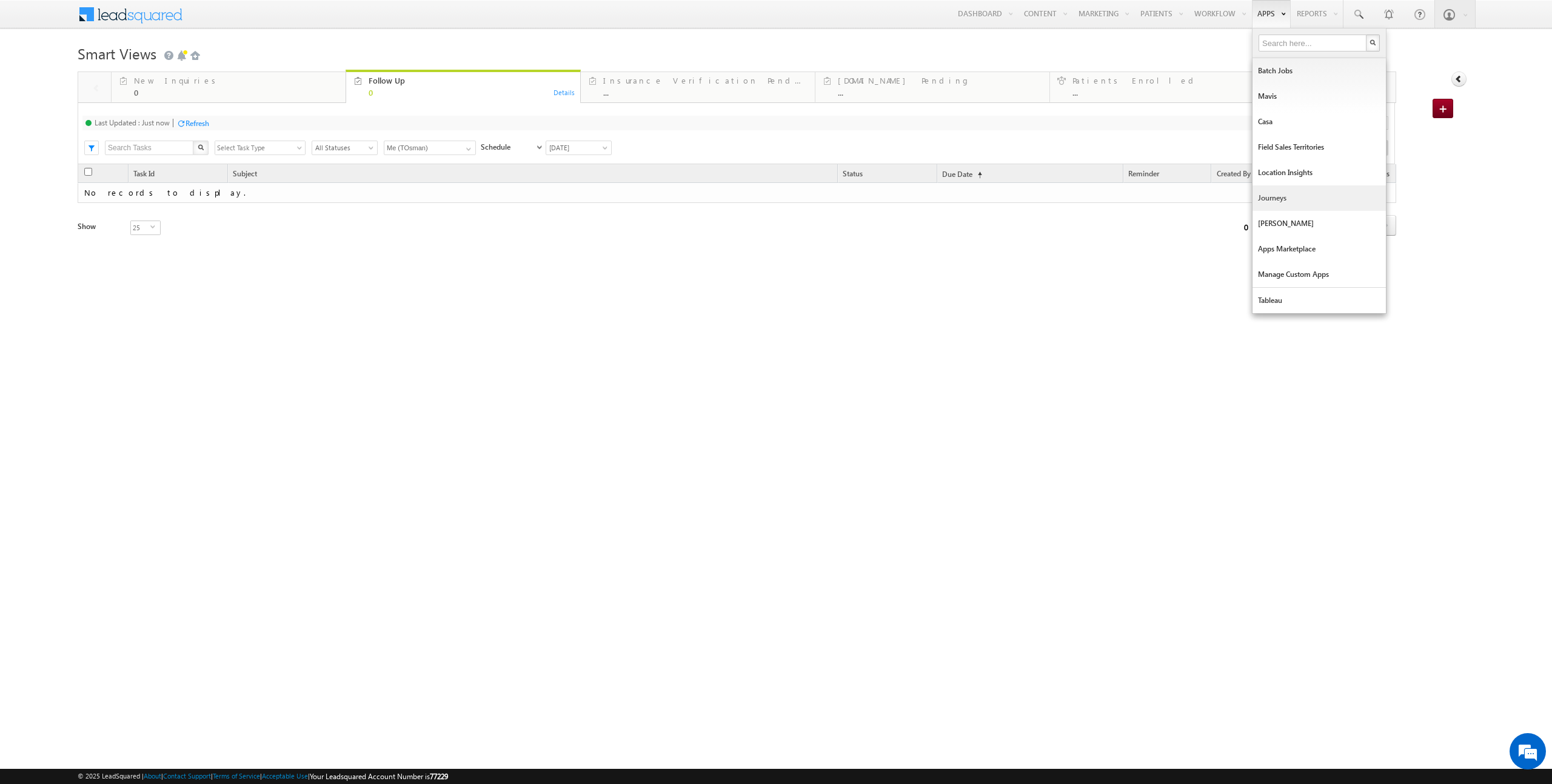
click at [1308, 189] on link "Journeys" at bounding box center [1319, 198] width 134 height 25
